Goal: Transaction & Acquisition: Purchase product/service

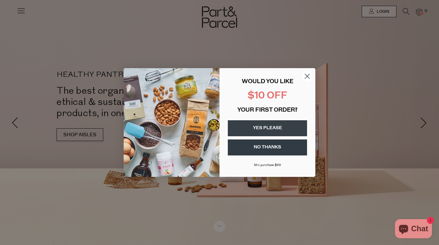
click at [281, 127] on button "YES PLEASE" at bounding box center [267, 128] width 79 height 16
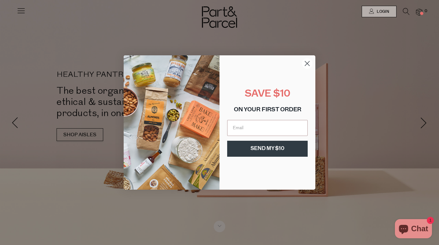
click at [281, 127] on input "Email" at bounding box center [267, 128] width 81 height 16
type input "[EMAIL_ADDRESS][DOMAIN_NAME]"
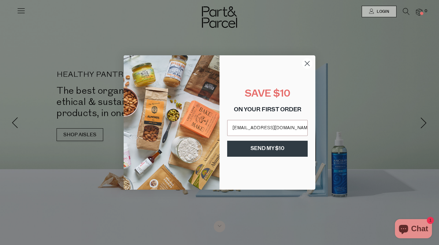
click at [278, 149] on button "SEND MY $10" at bounding box center [267, 149] width 81 height 16
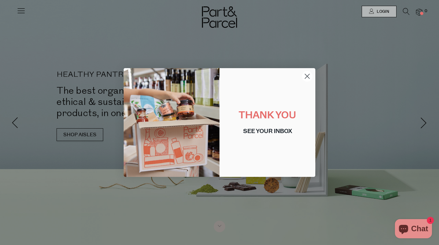
click at [306, 77] on icon "Close dialog" at bounding box center [307, 76] width 4 height 4
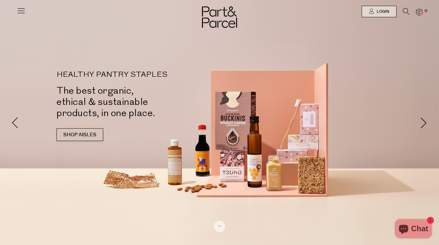
click at [406, 12] on icon at bounding box center [406, 11] width 7 height 7
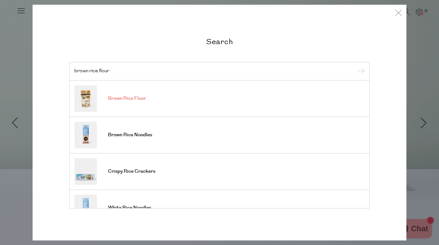
type input "brown rice flour"
click at [135, 98] on span "Brown Rice Flour" at bounding box center [127, 98] width 38 height 6
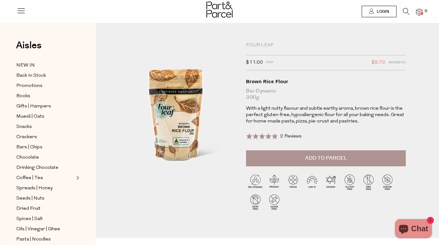
click at [237, 122] on div at bounding box center [175, 140] width 131 height 196
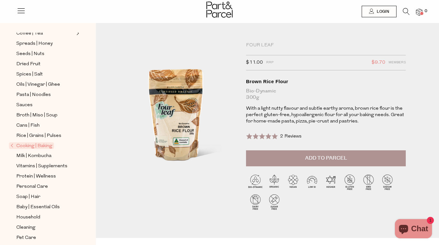
scroll to position [152, 0]
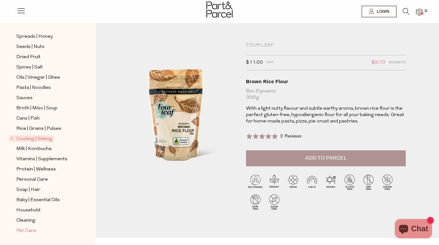
click at [30, 231] on span "Pet Care" at bounding box center [26, 231] width 20 height 8
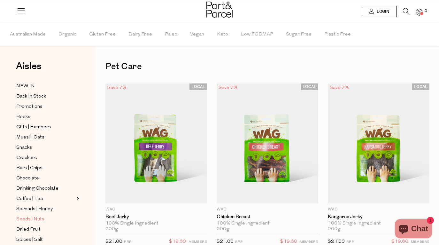
click at [34, 219] on span "Seeds | Nuts" at bounding box center [30, 219] width 28 height 8
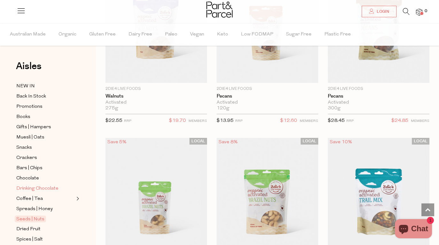
scroll to position [634, 0]
